Goal: Book appointment/travel/reservation

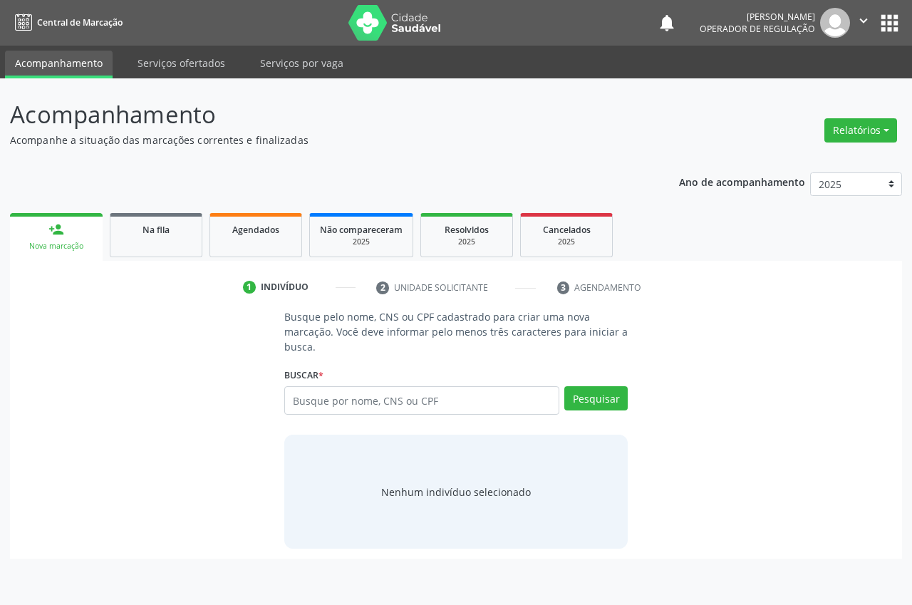
drag, startPoint x: 59, startPoint y: 236, endPoint x: 93, endPoint y: 235, distance: 33.5
click at [60, 237] on div "person_add" at bounding box center [56, 230] width 16 height 16
click at [313, 404] on input "text" at bounding box center [421, 400] width 275 height 29
type input "702906503159377"
click at [586, 401] on button "Pesquisar" at bounding box center [596, 398] width 63 height 24
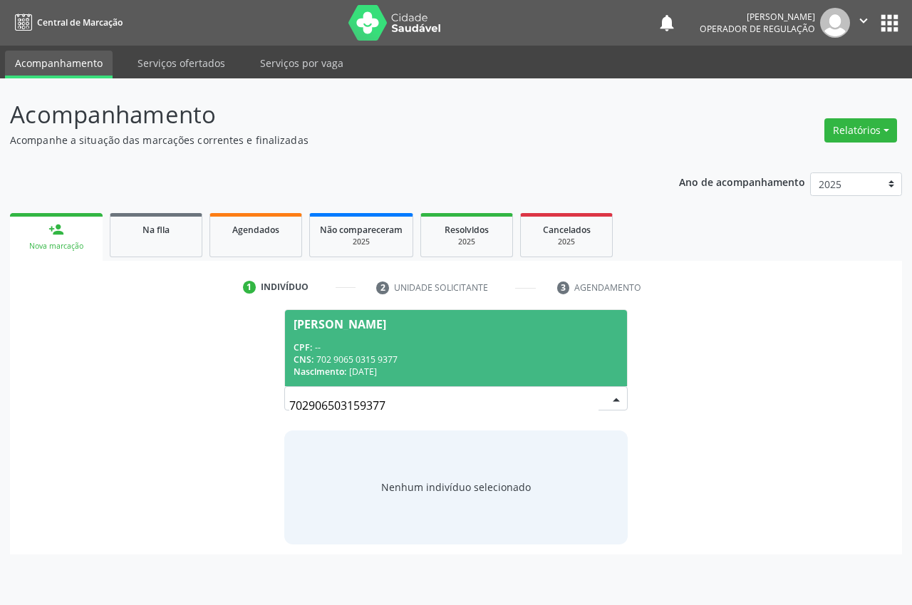
click at [394, 339] on span "[PERSON_NAME] CPF: -- CNS: 702 9065 0315 9377 Nascimento: [DATE]" at bounding box center [456, 348] width 342 height 76
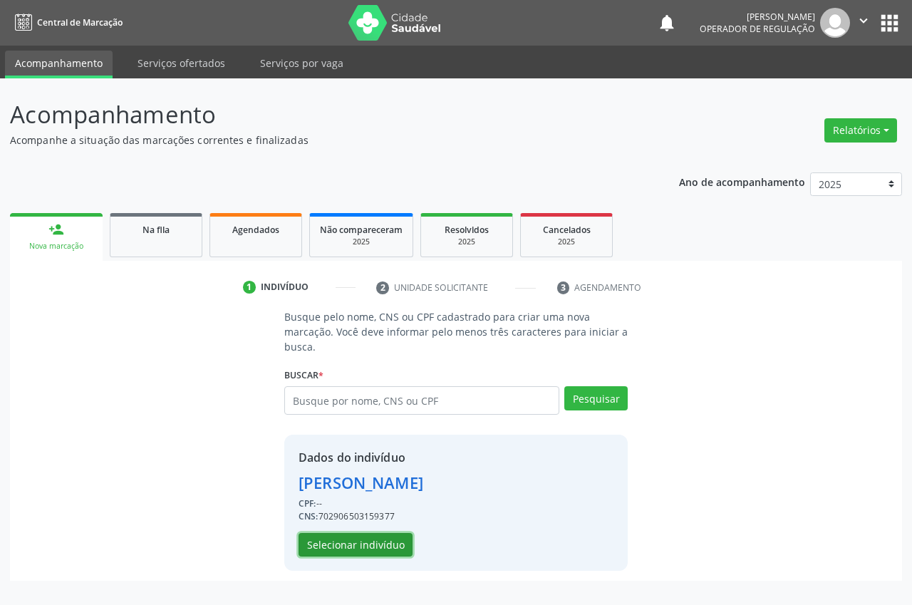
click at [395, 545] on button "Selecionar indivíduo" at bounding box center [356, 545] width 114 height 24
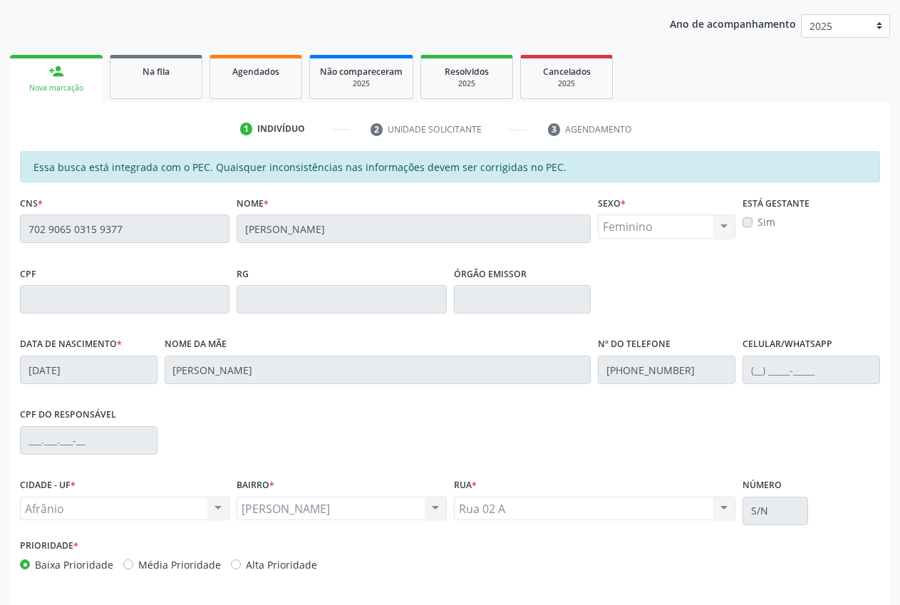
scroll to position [209, 0]
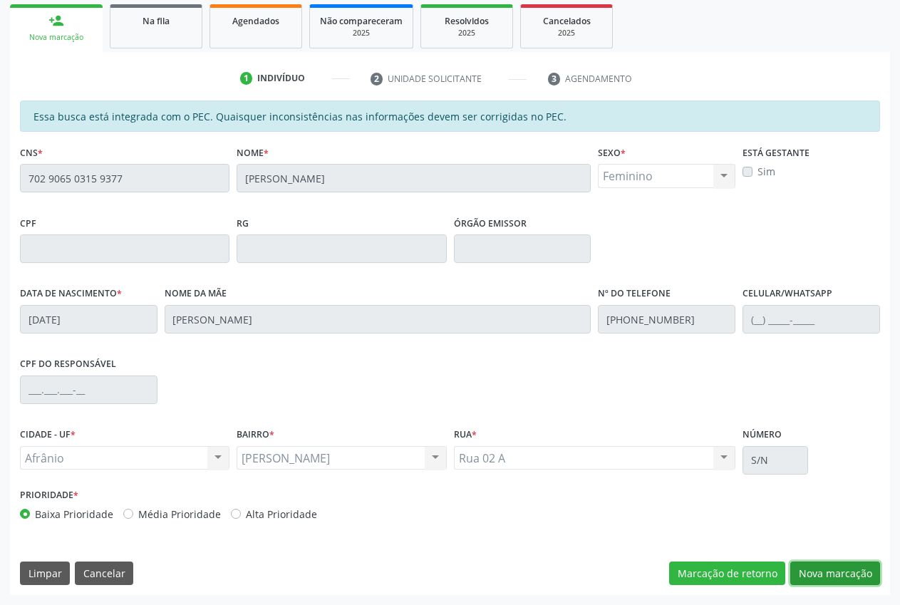
click at [876, 570] on button "Nova marcação" at bounding box center [836, 574] width 90 height 24
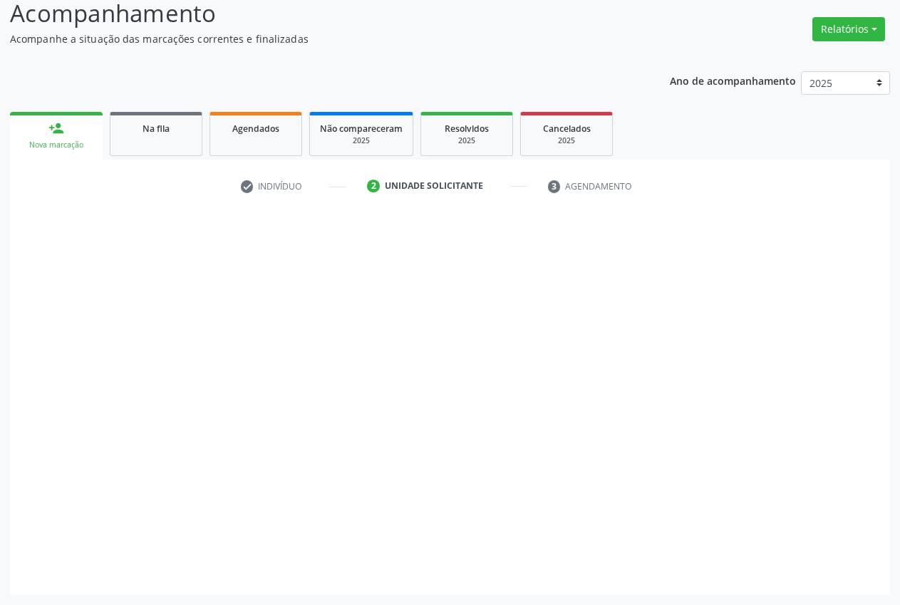
scroll to position [101, 0]
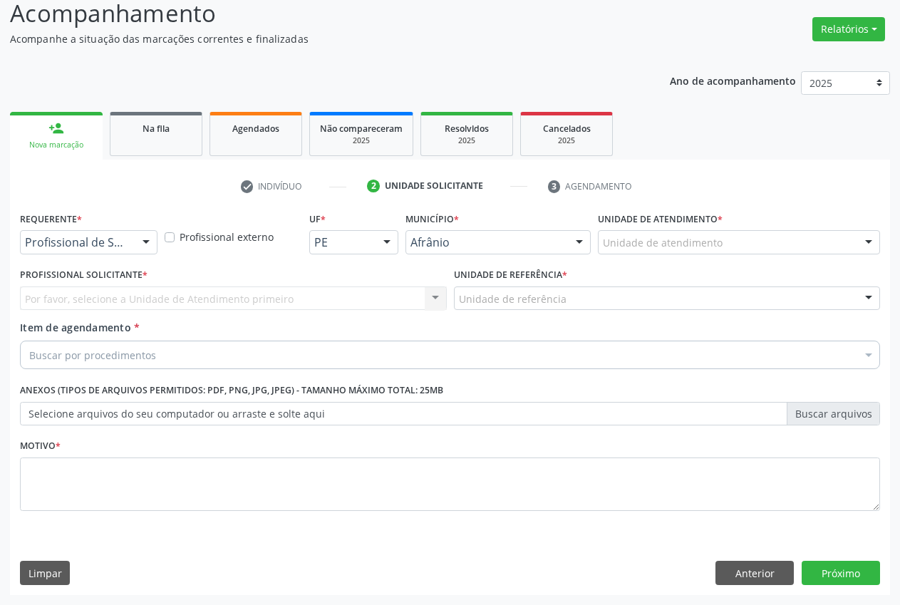
click at [826, 242] on div "Unidade de atendimento" at bounding box center [739, 242] width 282 height 24
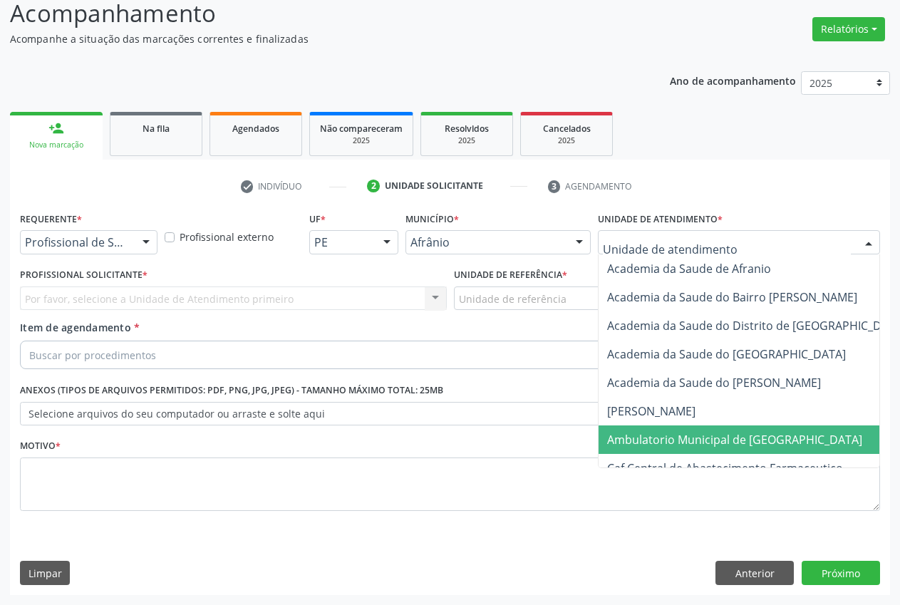
click at [776, 442] on span "Ambulatorio Municipal de [GEOGRAPHIC_DATA]" at bounding box center [734, 440] width 255 height 16
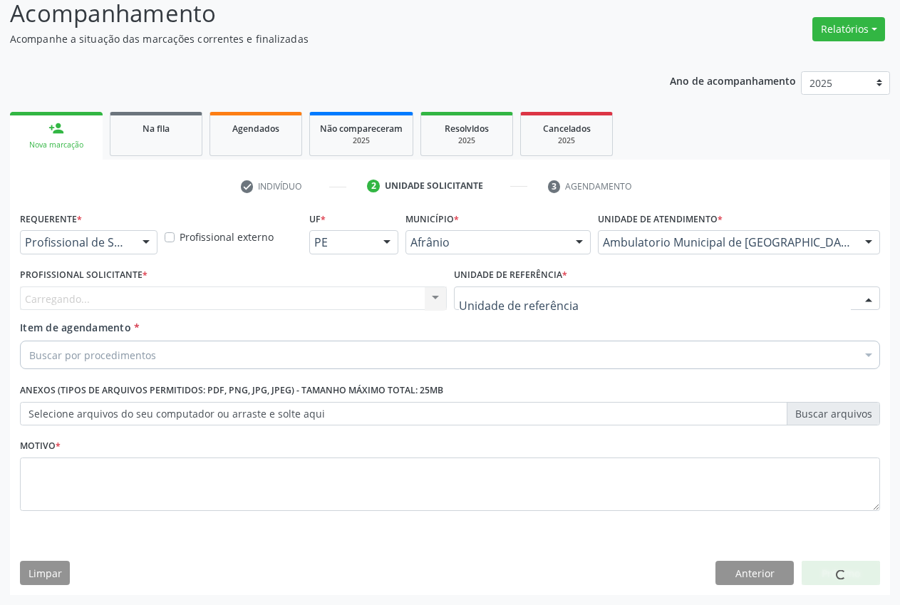
click at [600, 302] on div at bounding box center [667, 299] width 427 height 24
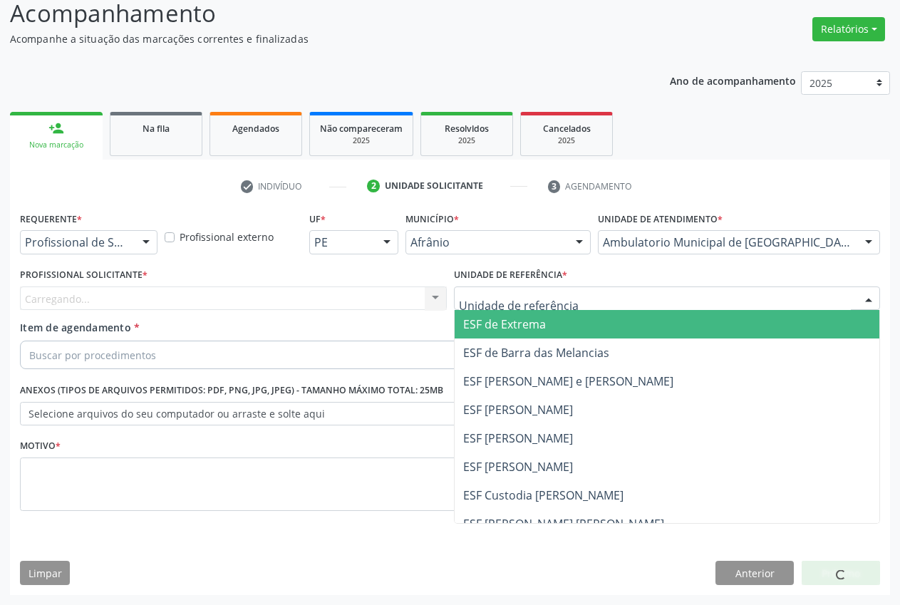
click at [597, 325] on span "ESF de Extrema" at bounding box center [668, 324] width 426 height 29
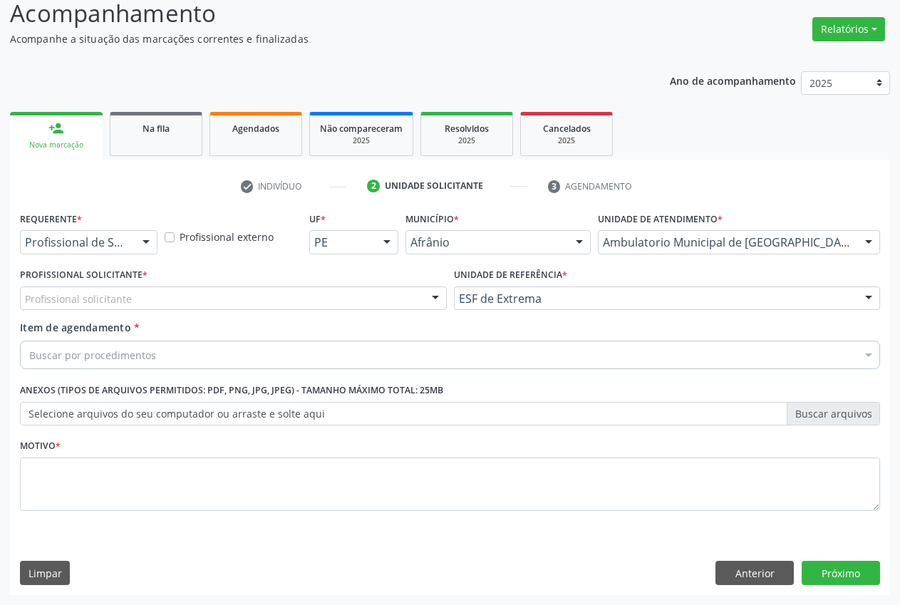
click at [425, 296] on div at bounding box center [435, 299] width 21 height 24
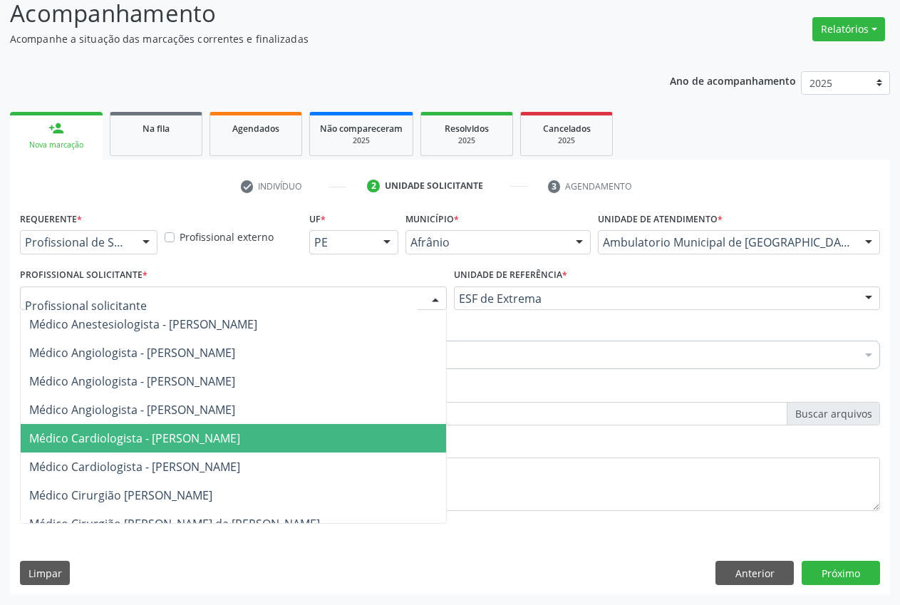
click at [232, 450] on span "Médico Cardiologista - [PERSON_NAME]" at bounding box center [263, 438] width 485 height 29
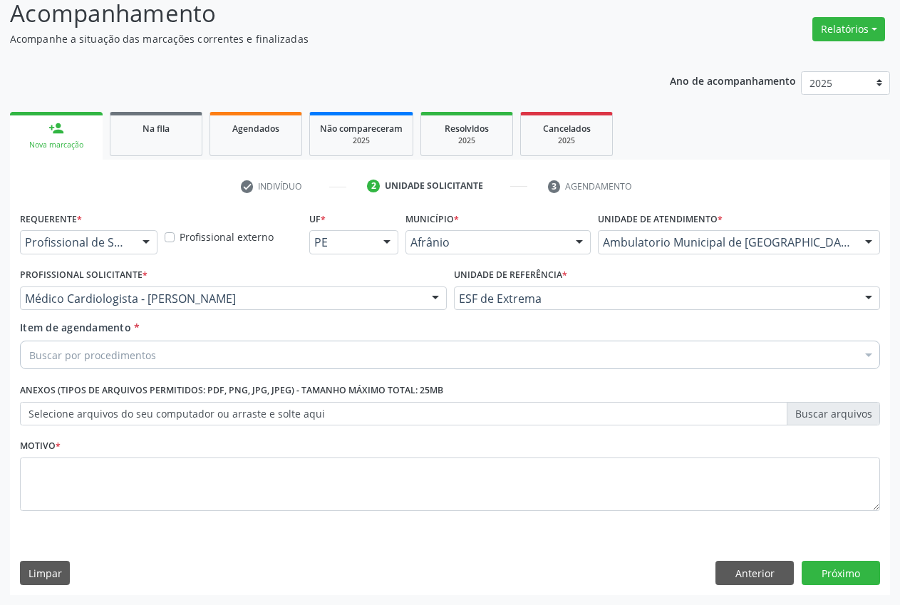
click at [244, 355] on div "Buscar por procedimentos" at bounding box center [450, 355] width 860 height 29
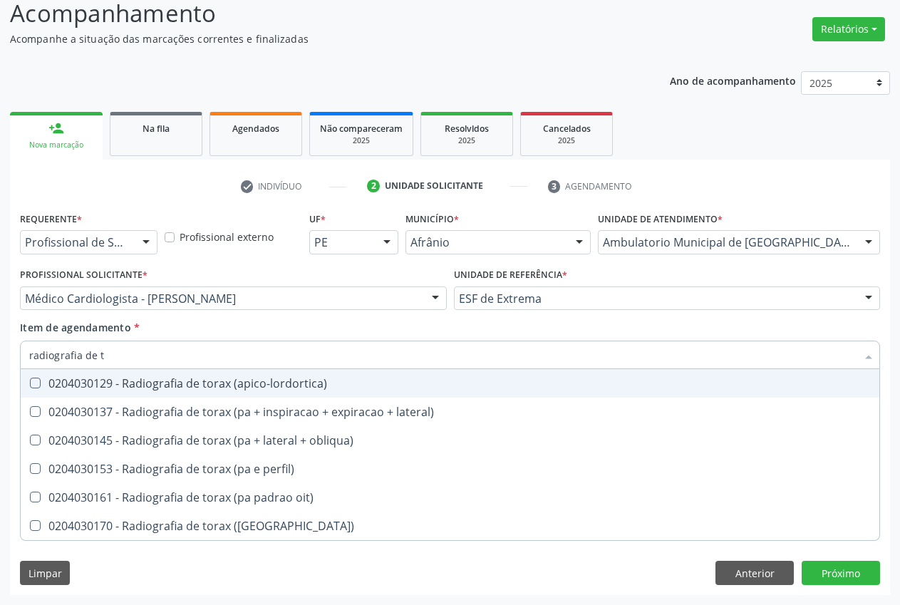
type input "radiografia de to"
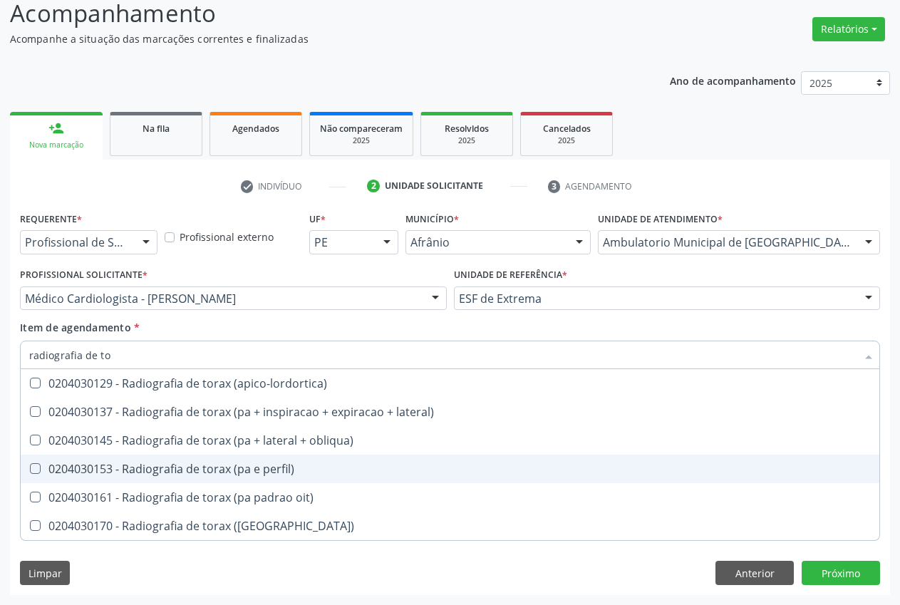
click at [235, 468] on div "0204030153 - Radiografia de torax (pa e perfil)" at bounding box center [450, 468] width 842 height 11
checkbox perfil\) "true"
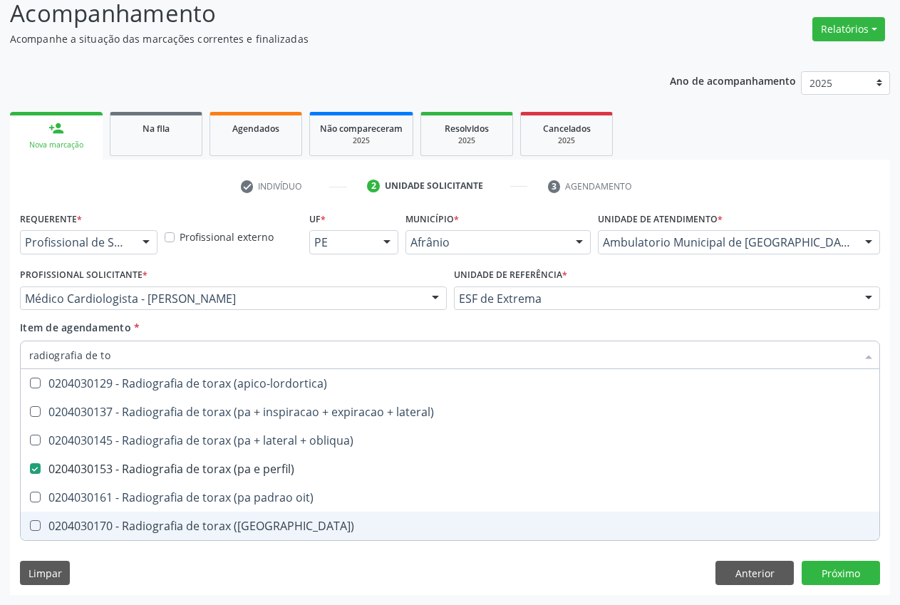
click at [617, 572] on div "Requerente * Profissional de Saúde Profissional de Saúde Paciente Nenhum result…" at bounding box center [450, 401] width 880 height 387
click at [405, 319] on div "Profissional Solicitante * Médico Cardiologista - [PERSON_NAME] Médico Anestesi…" at bounding box center [233, 292] width 434 height 56
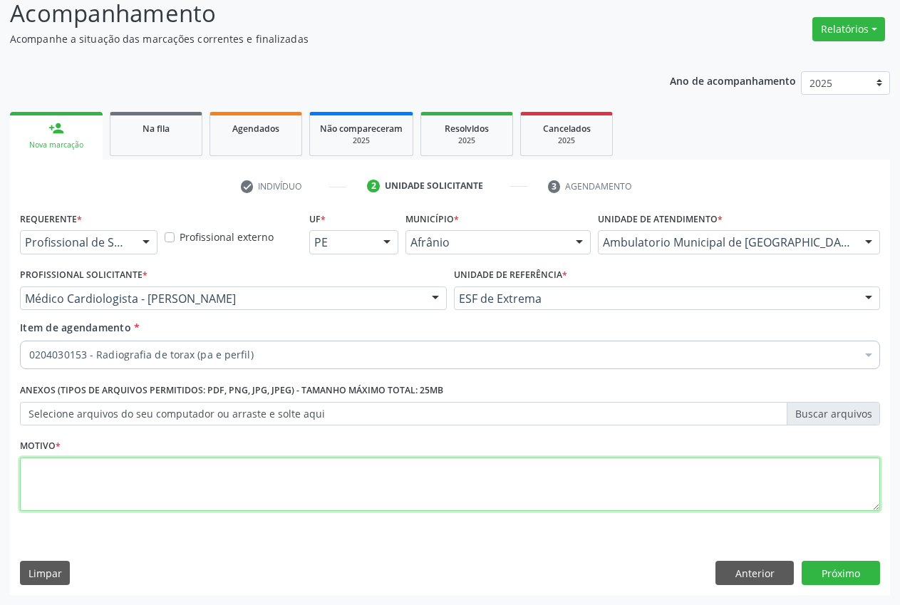
click at [320, 490] on textarea at bounding box center [450, 485] width 860 height 54
type textarea "."
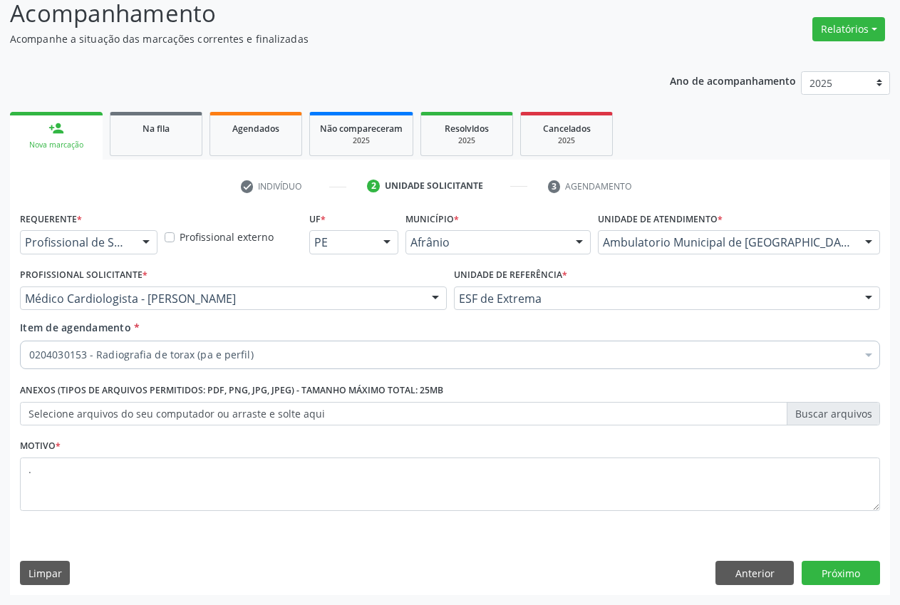
click at [865, 585] on div "Requerente * Profissional de Saúde Profissional de Saúde Paciente Nenhum result…" at bounding box center [450, 401] width 880 height 387
click at [854, 575] on button "Próximo" at bounding box center [841, 573] width 78 height 24
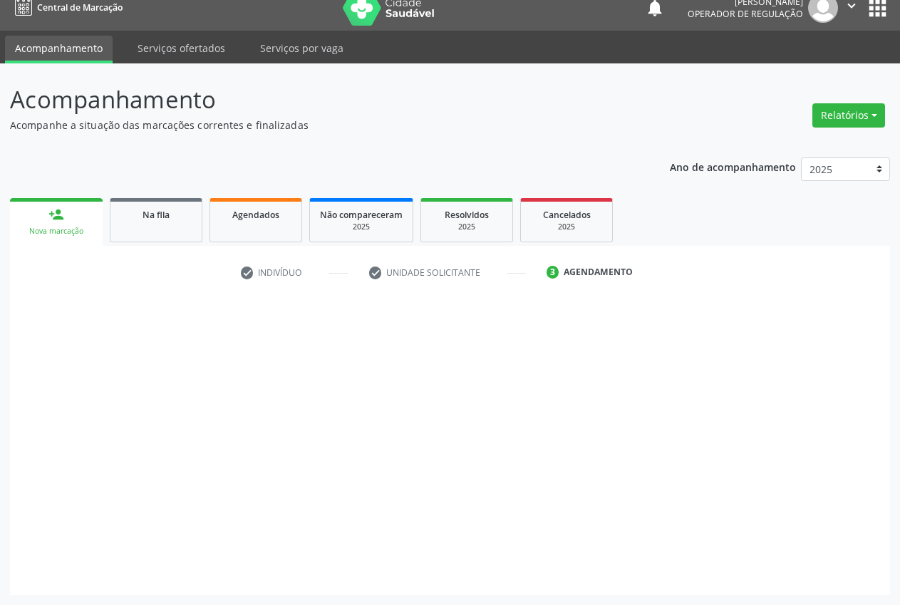
scroll to position [15, 0]
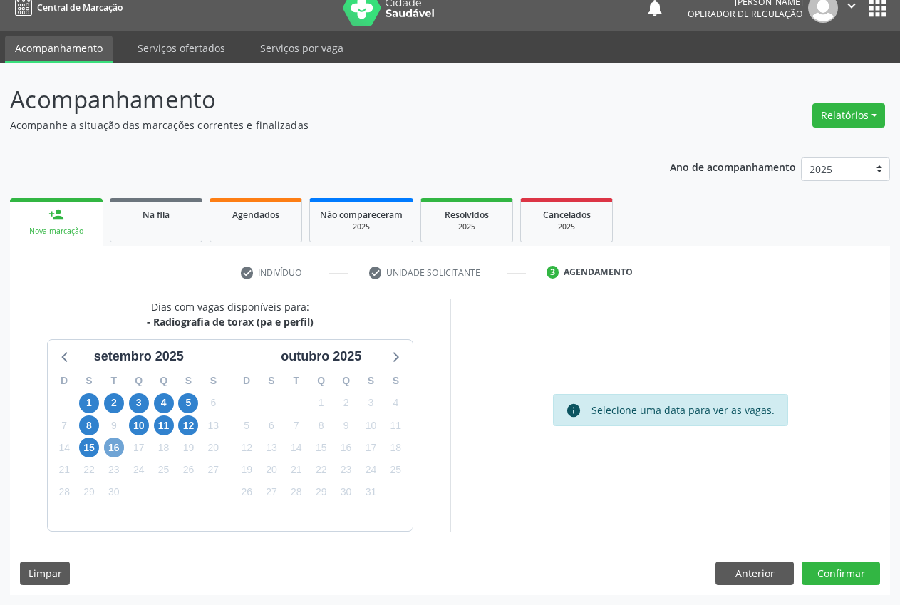
click at [113, 453] on span "16" at bounding box center [114, 448] width 20 height 20
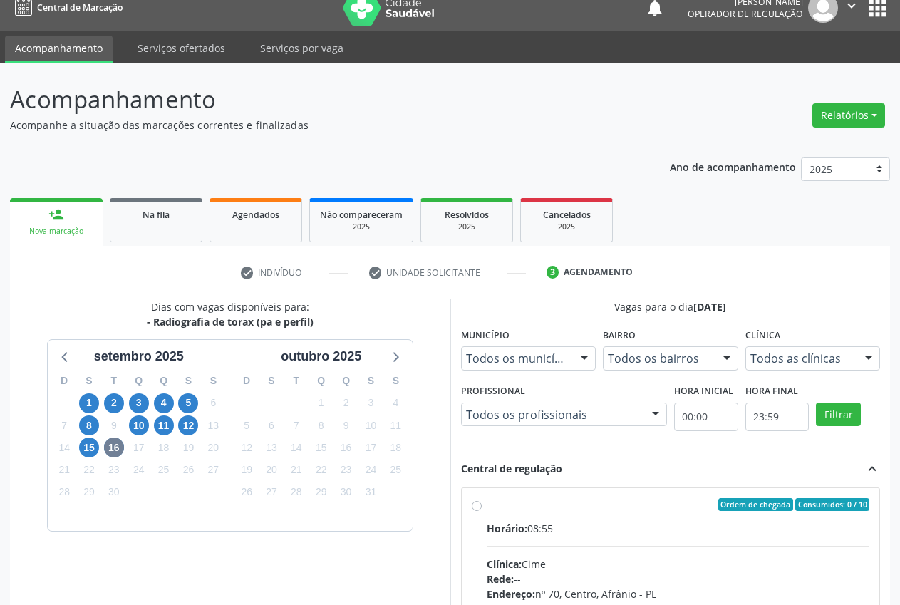
click at [851, 359] on div "Todos as clínicas" at bounding box center [813, 358] width 135 height 24
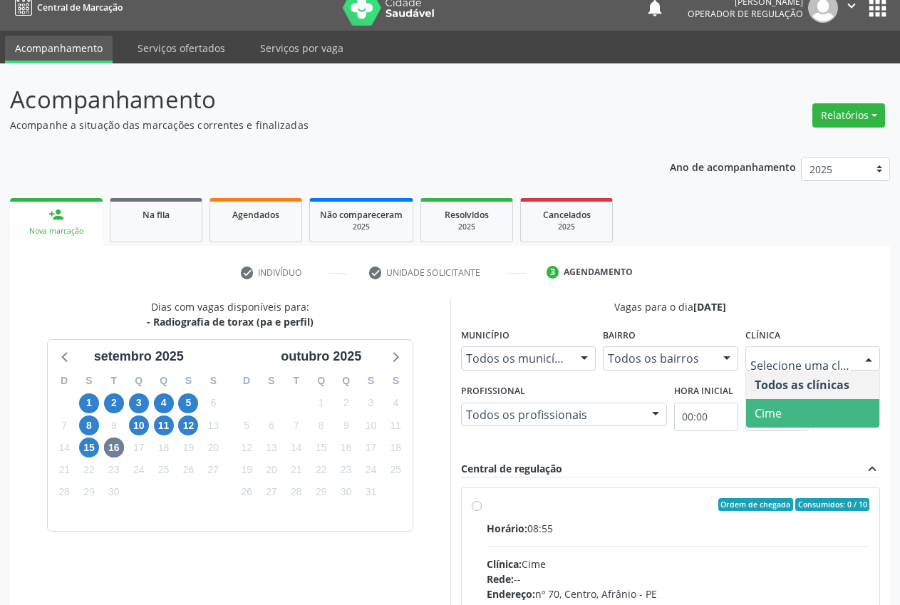
click at [847, 413] on span "Cime" at bounding box center [813, 413] width 134 height 29
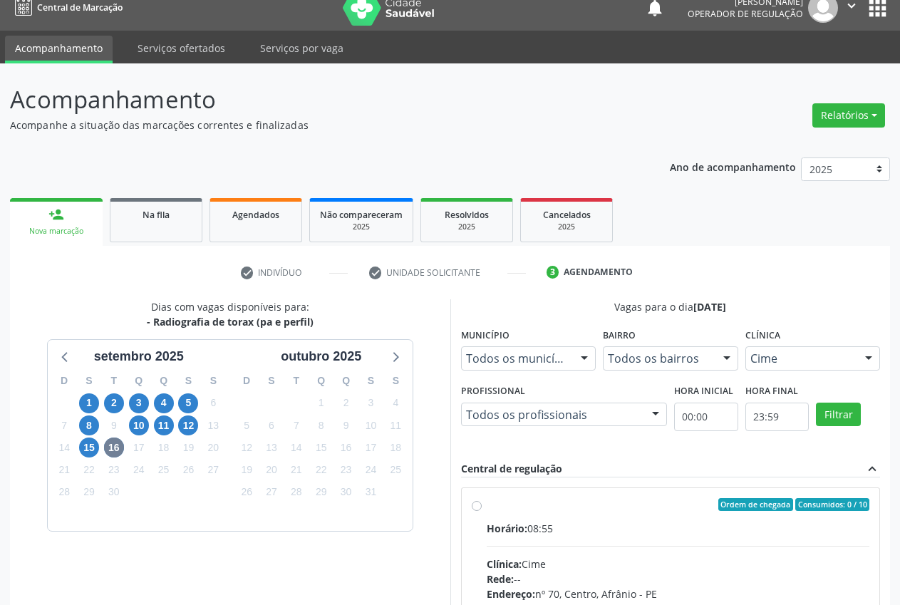
click at [510, 508] on div "Ordem de chegada Consumidos: 0 / 10" at bounding box center [679, 504] width 384 height 13
click at [482, 508] on input "Ordem de chegada Consumidos: 0 / 10 Horário: 08:55 Clínica: Cime Rede: -- Ender…" at bounding box center [477, 504] width 10 height 13
radio input "true"
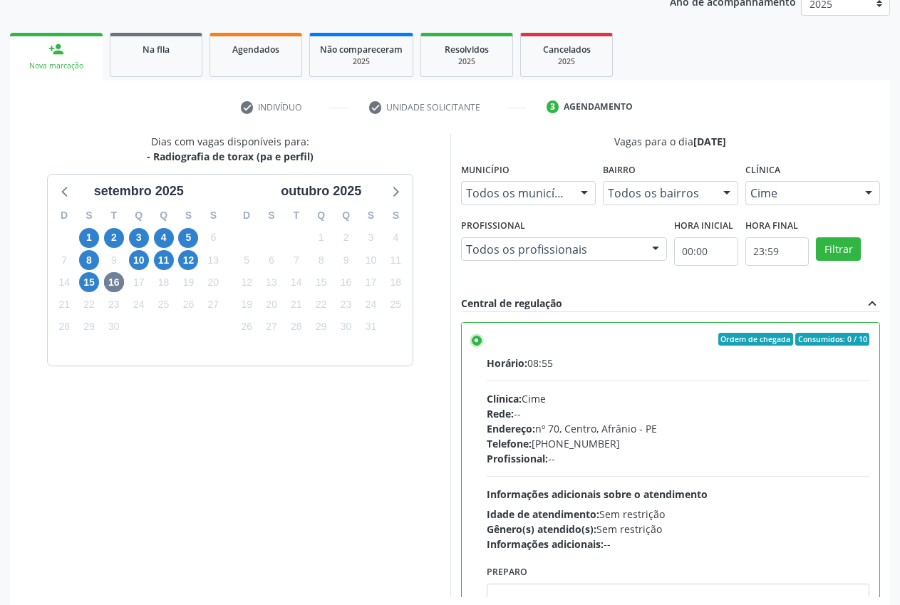
scroll to position [247, 0]
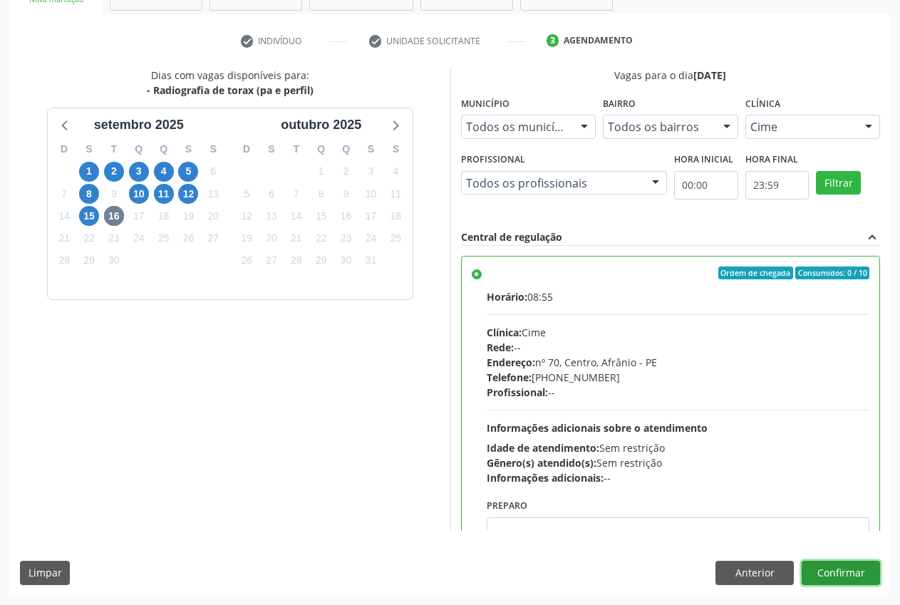
click at [861, 570] on button "Confirmar" at bounding box center [841, 573] width 78 height 24
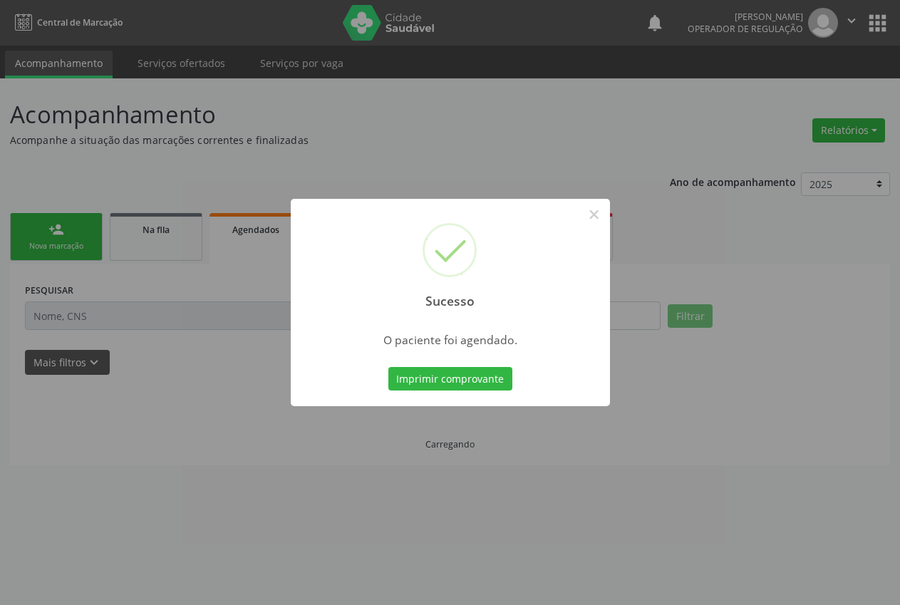
scroll to position [0, 0]
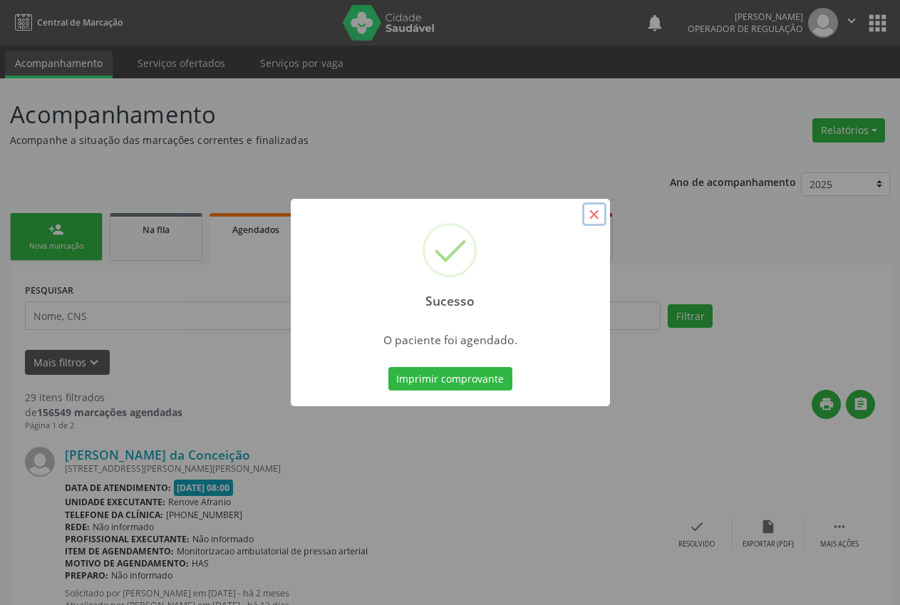
click at [596, 210] on button "×" at bounding box center [594, 214] width 24 height 24
